Goal: Information Seeking & Learning: Find specific fact

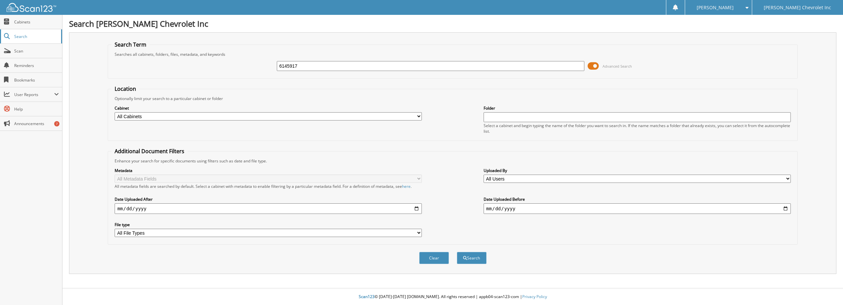
type input "6145917"
click at [457, 252] on button "Search" at bounding box center [472, 258] width 30 height 12
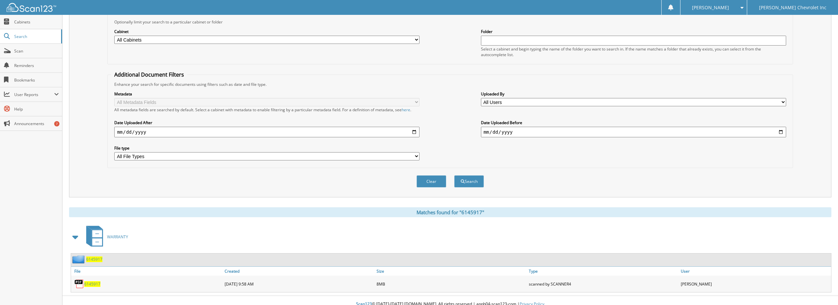
scroll to position [84, 0]
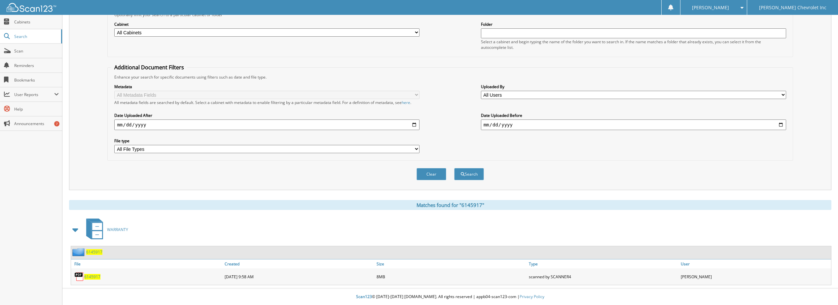
click at [93, 274] on link "6145917" at bounding box center [92, 277] width 16 height 6
click at [93, 275] on span "6145917" at bounding box center [92, 277] width 16 height 6
click at [95, 272] on div "6145917" at bounding box center [147, 276] width 152 height 13
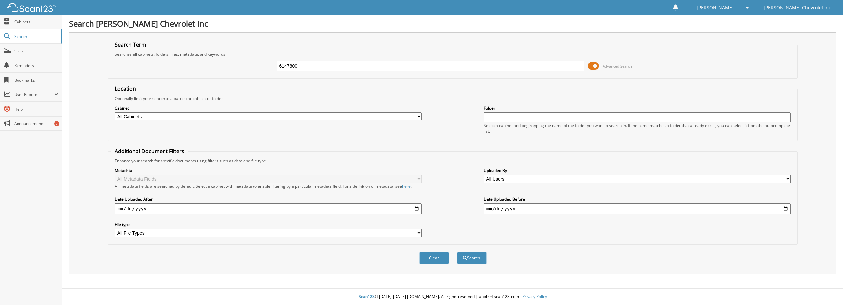
type input "6147800"
click at [457, 252] on button "Search" at bounding box center [472, 258] width 30 height 12
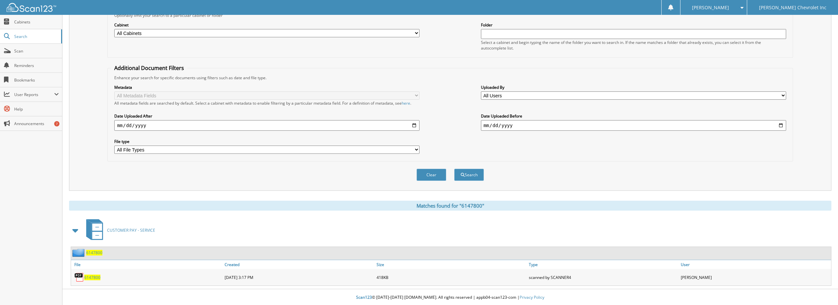
scroll to position [84, 0]
click at [88, 276] on span "6147800" at bounding box center [92, 277] width 16 height 6
click at [88, 275] on span "6147800" at bounding box center [92, 277] width 16 height 6
click at [23, 35] on span "Search" at bounding box center [36, 37] width 44 height 6
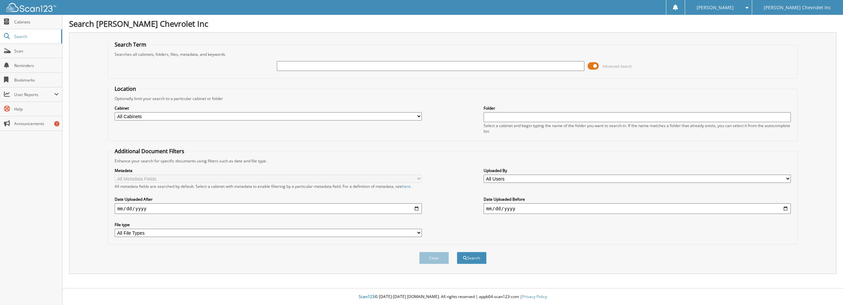
click at [432, 69] on input "text" at bounding box center [430, 66] width 307 height 10
type input "6147476"
click at [457, 252] on button "Search" at bounding box center [472, 258] width 30 height 12
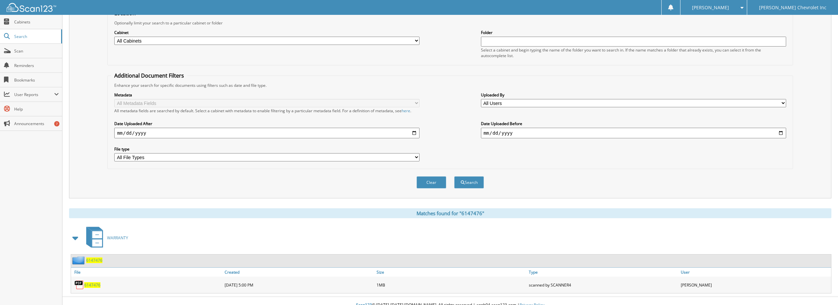
scroll to position [84, 0]
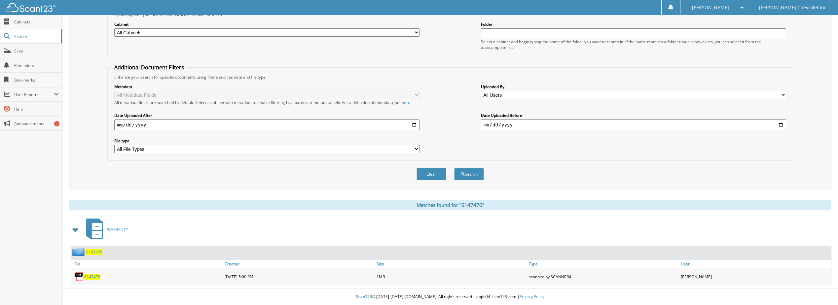
click at [93, 277] on span "6147476" at bounding box center [92, 277] width 16 height 6
